Goal: Information Seeking & Learning: Learn about a topic

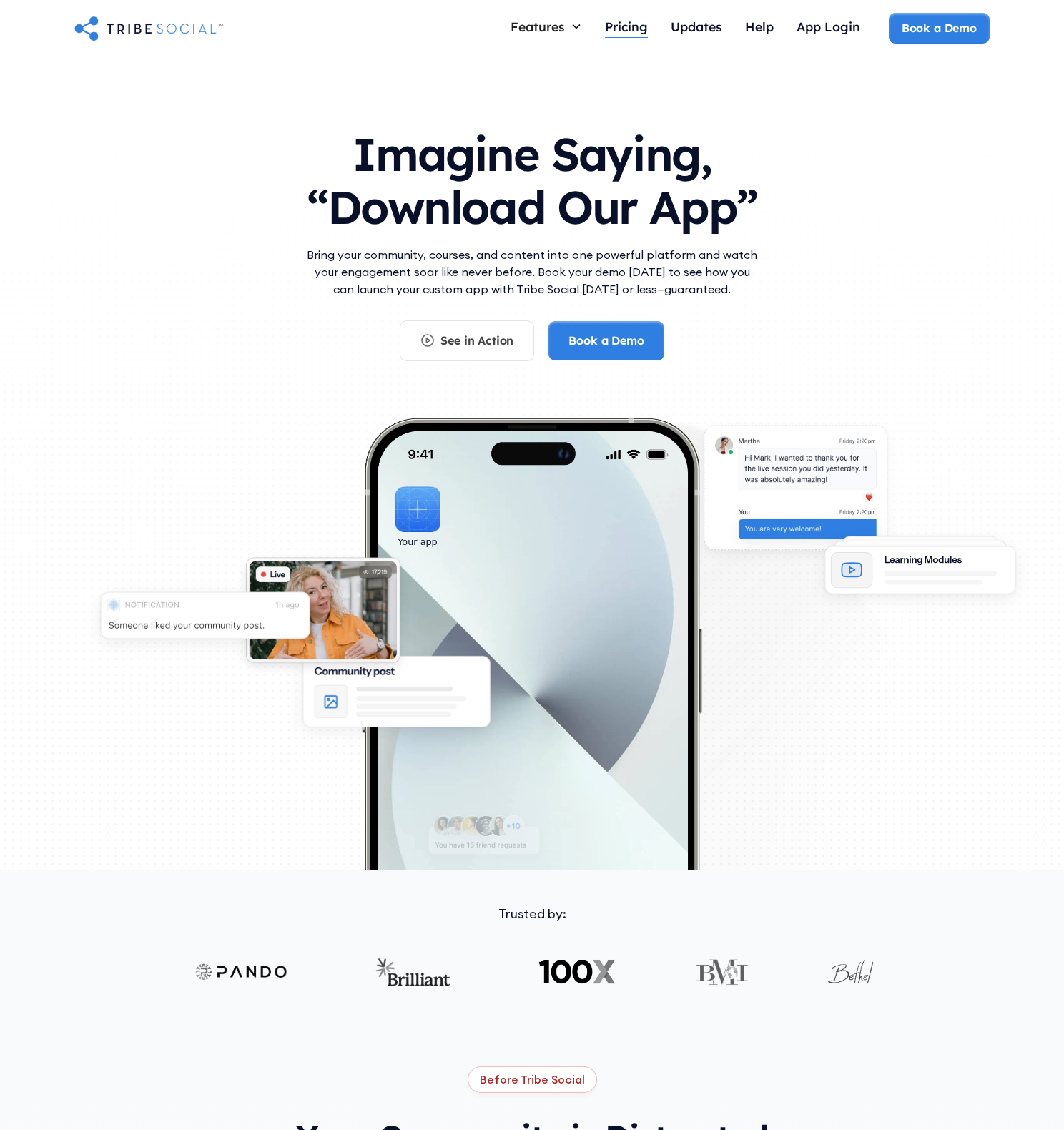
click at [615, 26] on div "Pricing" at bounding box center [626, 26] width 43 height 15
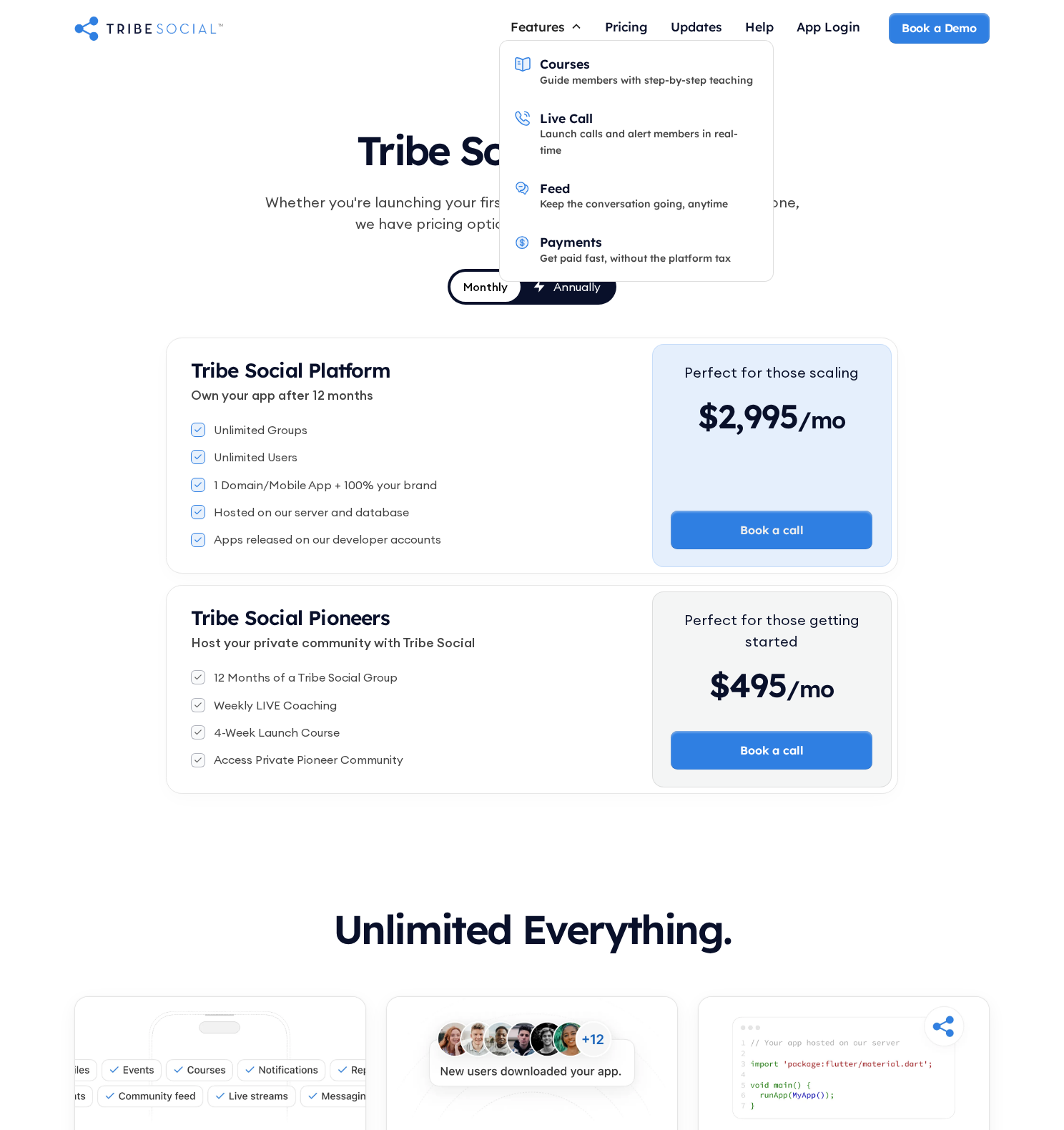
click at [543, 26] on div "Features" at bounding box center [537, 26] width 54 height 15
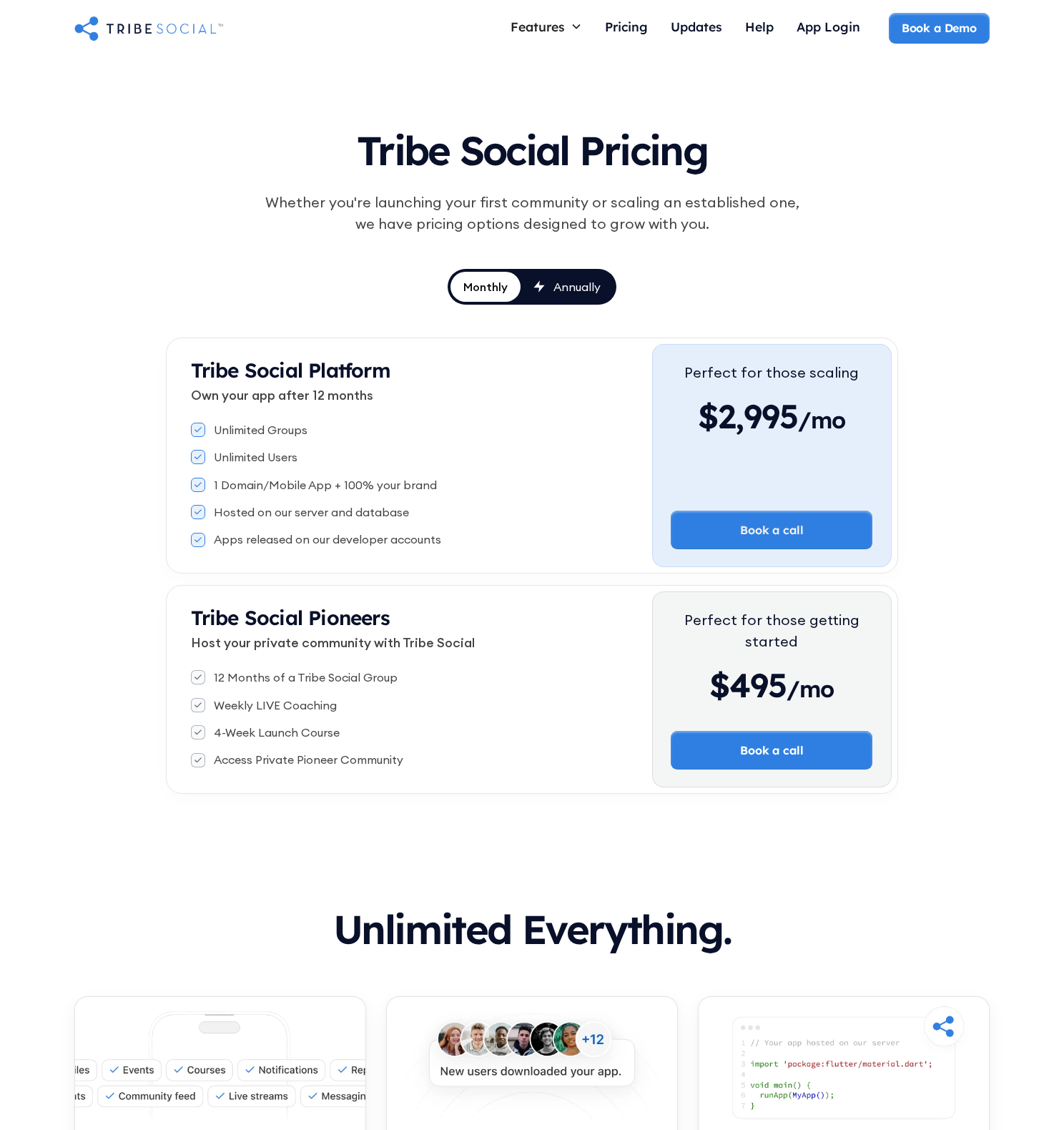
click at [543, 26] on div "Features" at bounding box center [537, 26] width 54 height 15
click at [121, 25] on img "home" at bounding box center [149, 28] width 149 height 29
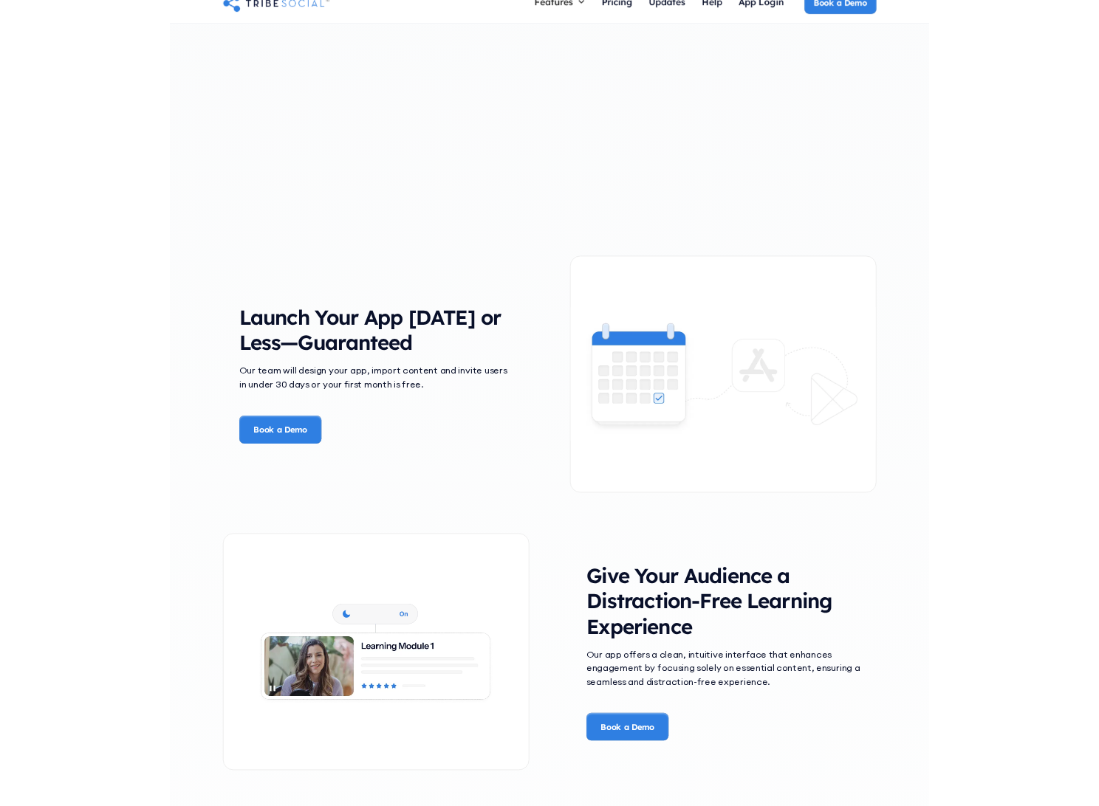
scroll to position [1890, 0]
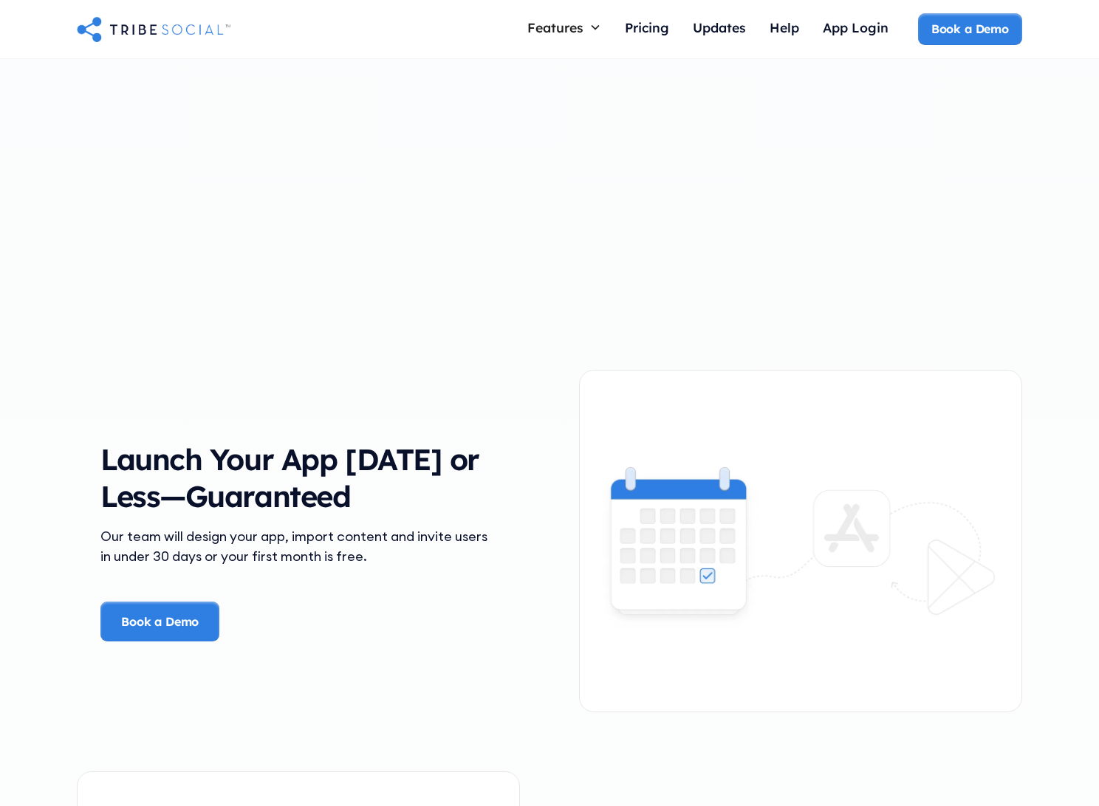
click at [529, 535] on div "Launch Your App in 30 Days or Less—Guaranteed Our team will design your app, im…" at bounding box center [549, 541] width 945 height 402
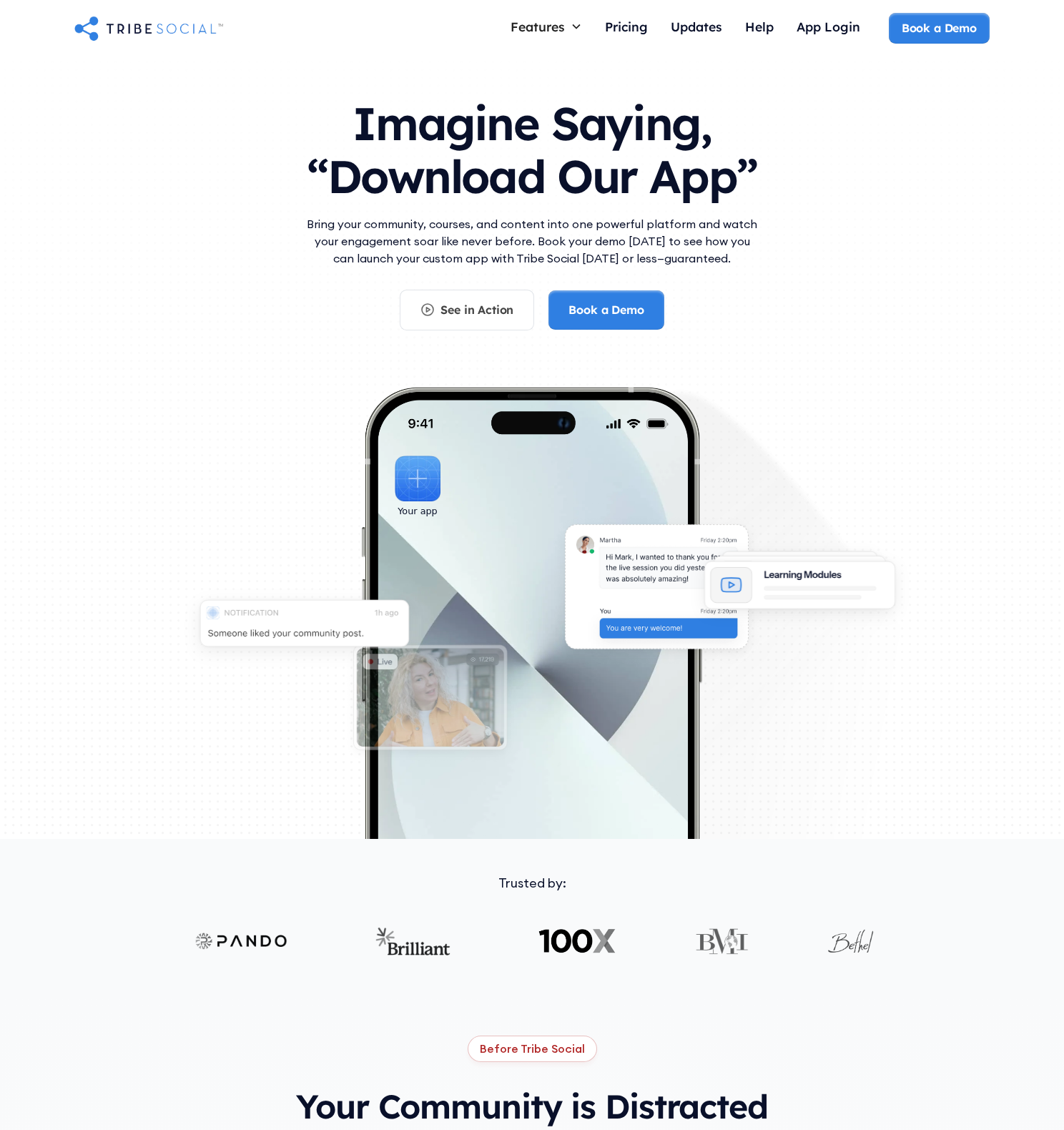
scroll to position [0, 0]
